Goal: Task Accomplishment & Management: Manage account settings

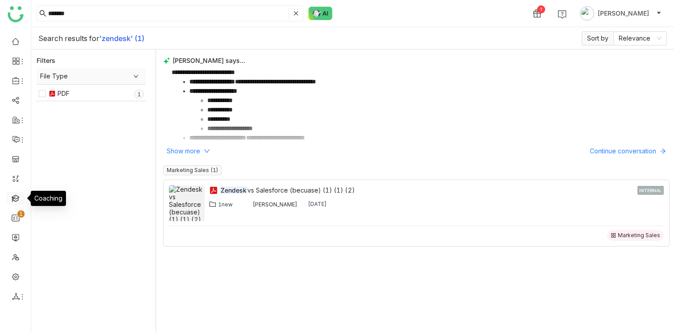
click at [20, 197] on link at bounding box center [16, 198] width 8 height 8
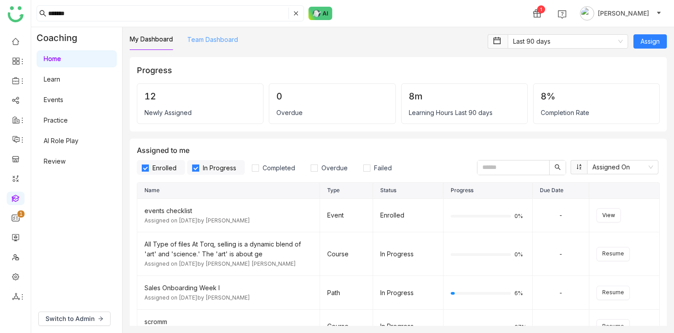
click at [217, 39] on link "Team Dashboard" at bounding box center [212, 40] width 51 height 8
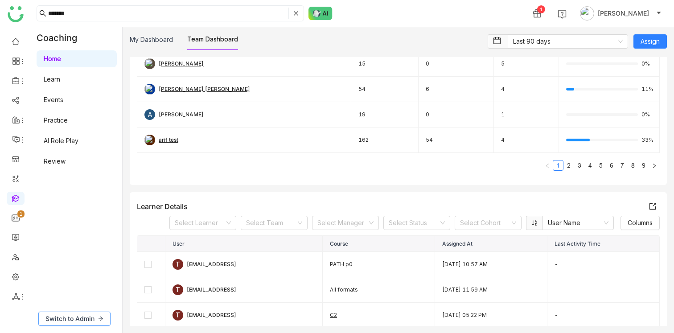
click at [84, 319] on span "Switch to Admin" at bounding box center [69, 319] width 49 height 10
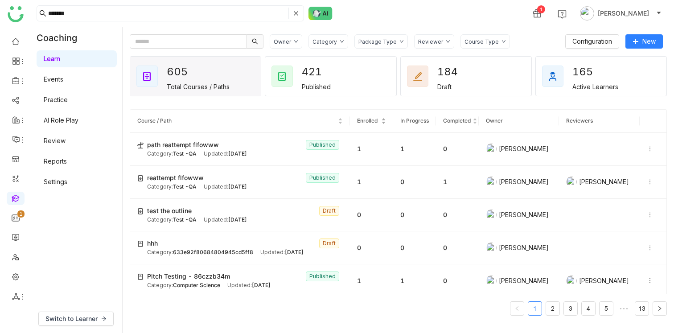
click at [385, 124] on nz-table-sorters "Enrolled" at bounding box center [371, 121] width 29 height 8
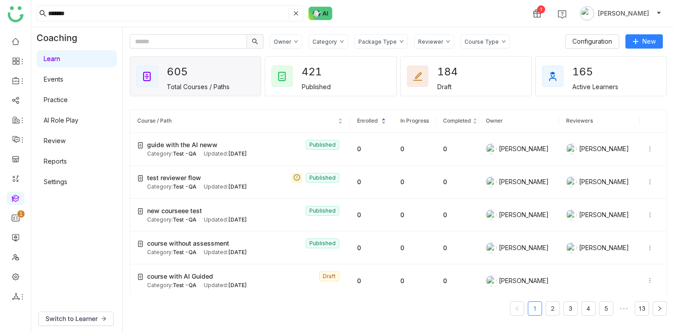
click at [383, 124] on nz-table-sorters "Enrolled" at bounding box center [371, 121] width 29 height 8
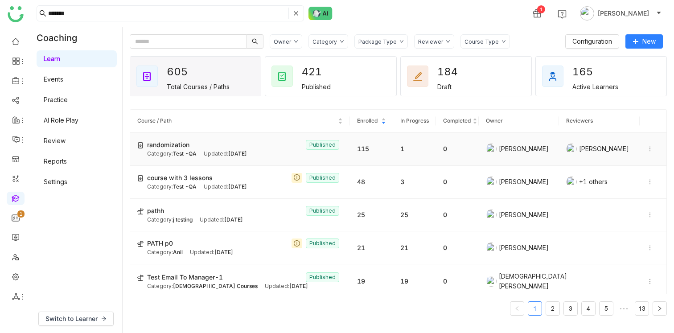
click at [178, 150] on span "randomization" at bounding box center [168, 145] width 42 height 10
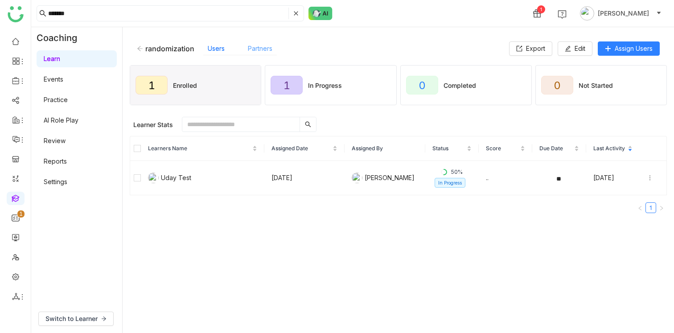
click at [265, 50] on link "Partners" at bounding box center [260, 49] width 25 height 8
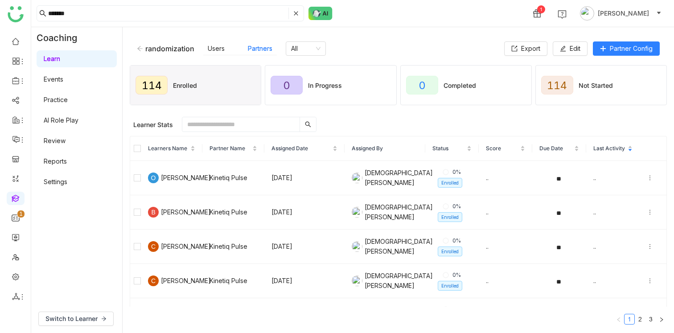
click at [54, 61] on link "Learn" at bounding box center [52, 59] width 16 height 8
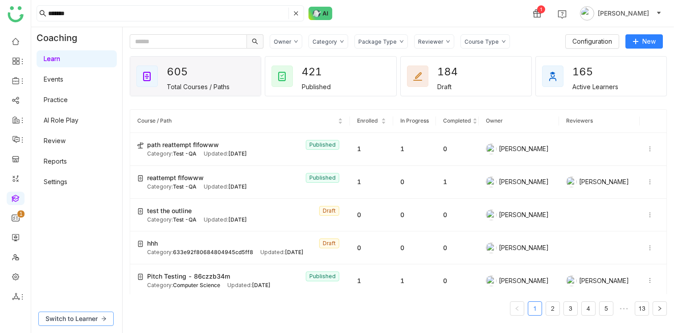
click at [81, 318] on span "Switch to Learner" at bounding box center [71, 319] width 52 height 10
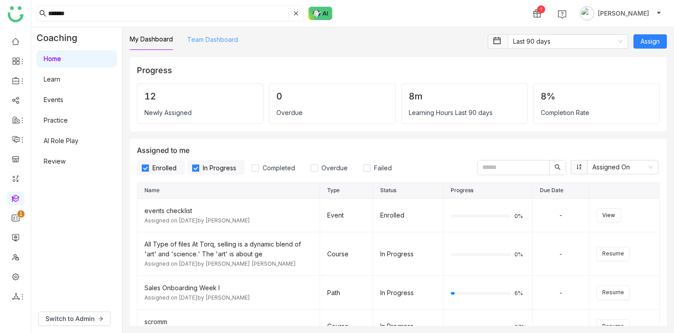
click at [209, 38] on link "Team Dashboard" at bounding box center [212, 40] width 51 height 8
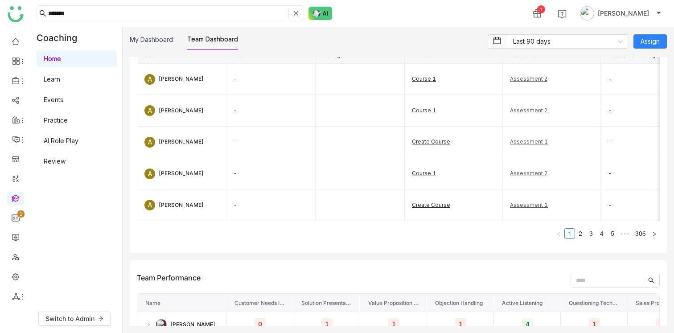
scroll to position [970, 0]
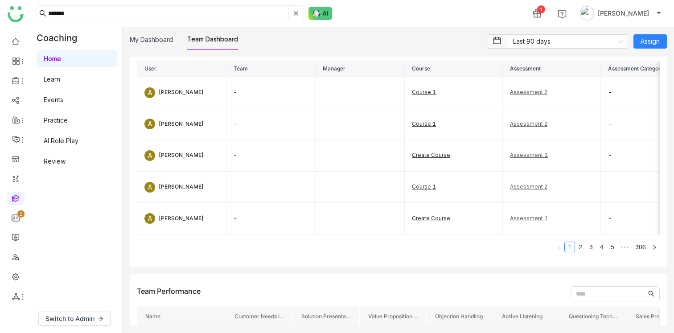
click at [60, 76] on link "Learn" at bounding box center [52, 79] width 16 height 8
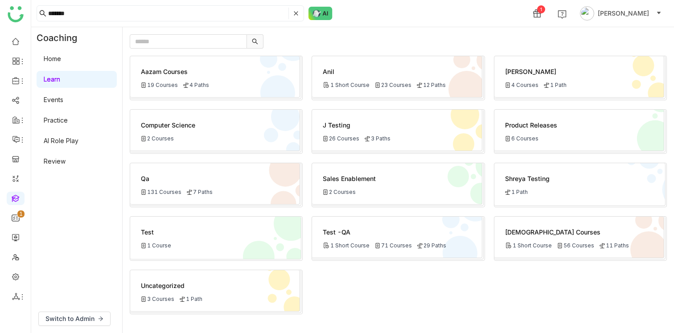
click at [46, 56] on link "Home" at bounding box center [52, 59] width 17 height 8
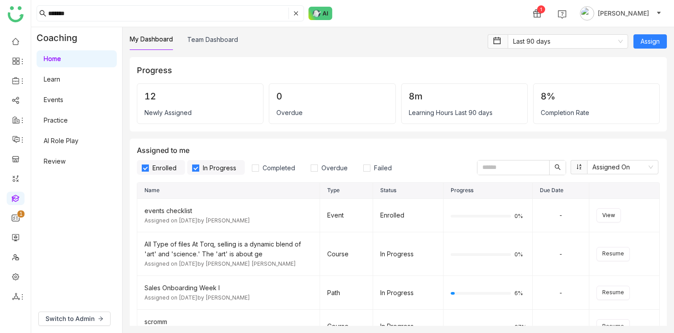
click at [217, 33] on div "My Dashboard Team Dashboard Last 90 days Assign Progress 12 Newly Assigned 0 Ov…" at bounding box center [398, 180] width 551 height 306
click at [220, 43] on link "Team Dashboard" at bounding box center [212, 40] width 51 height 8
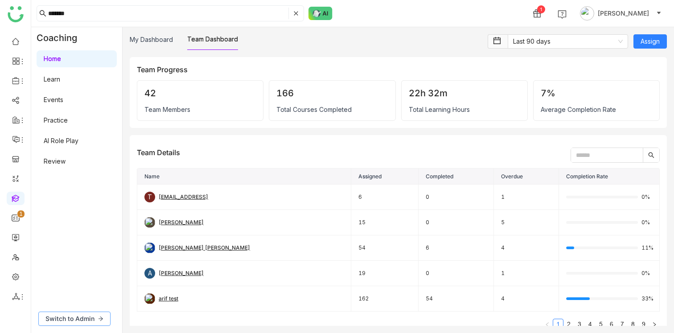
click at [65, 317] on span "Switch to Admin" at bounding box center [69, 319] width 49 height 10
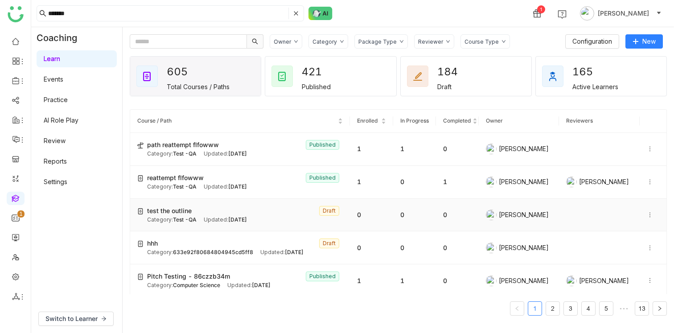
click at [226, 224] on div "Updated: [DATE]" at bounding box center [225, 220] width 43 height 8
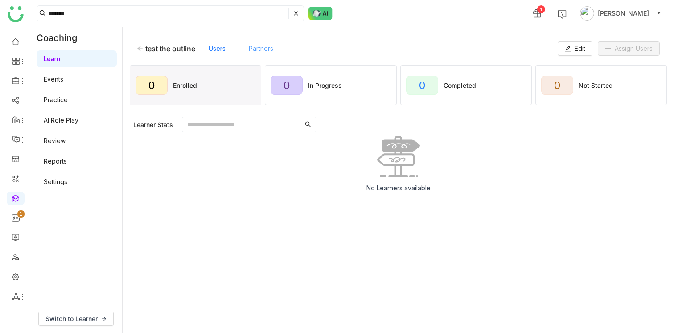
click at [255, 45] on link "Partners" at bounding box center [261, 49] width 25 height 8
click at [137, 57] on div "test the outline Users Partners All Edit Partner Config" at bounding box center [398, 48] width 537 height 29
click at [141, 49] on icon at bounding box center [140, 48] width 6 height 6
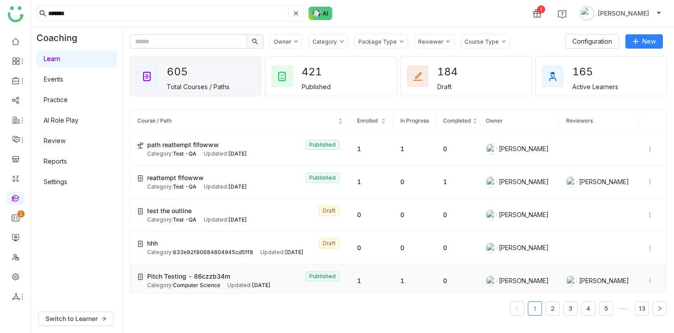
click at [228, 281] on span "Pitch Testing - 86czzb34m" at bounding box center [188, 276] width 83 height 10
